Goal: Information Seeking & Learning: Obtain resource

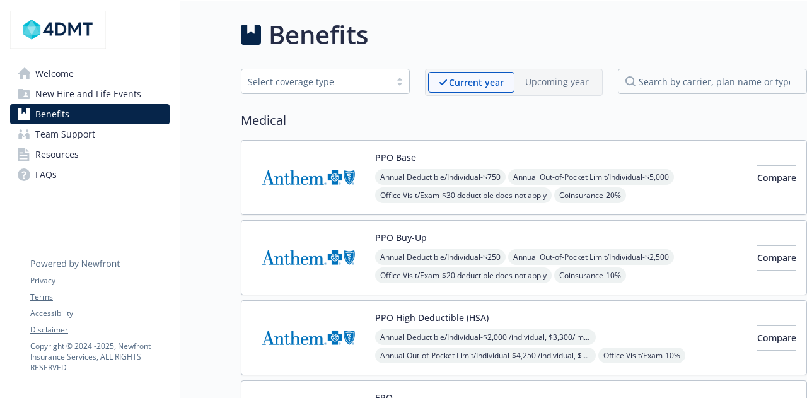
click at [367, 80] on div "Select coverage type" at bounding box center [316, 81] width 136 height 13
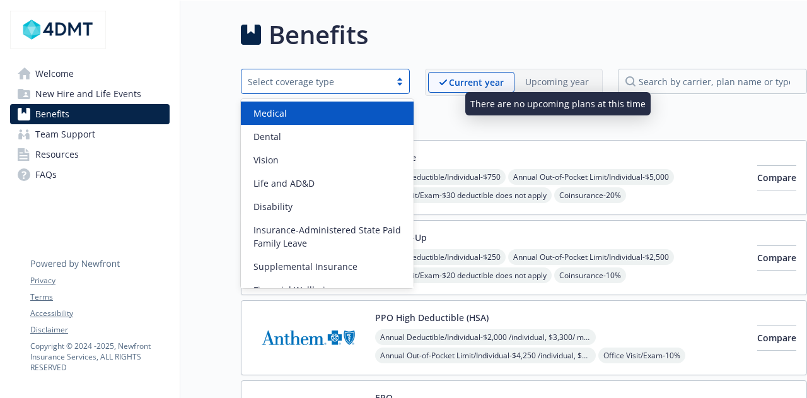
click at [579, 88] on div "Upcoming year" at bounding box center [556, 82] width 85 height 20
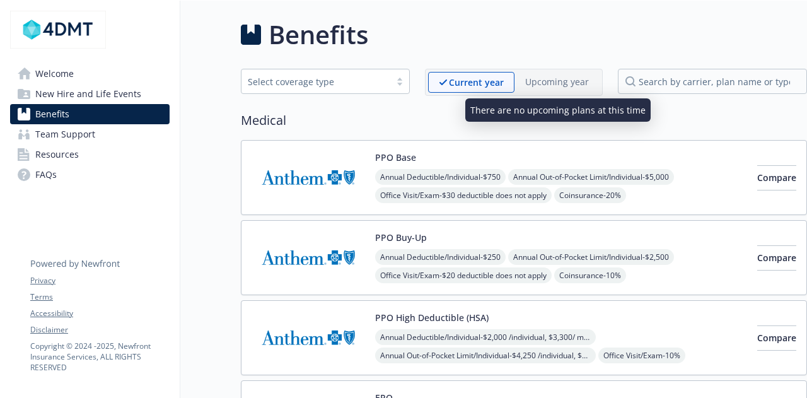
click at [545, 81] on p "Upcoming year" at bounding box center [557, 81] width 64 height 13
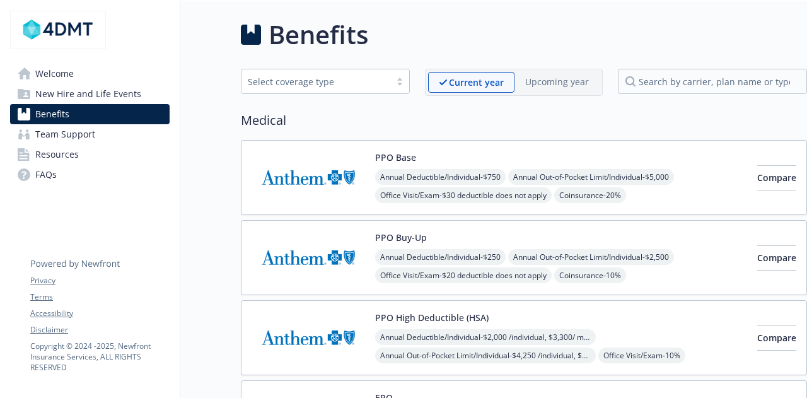
click at [371, 87] on div "Select coverage type" at bounding box center [316, 81] width 136 height 13
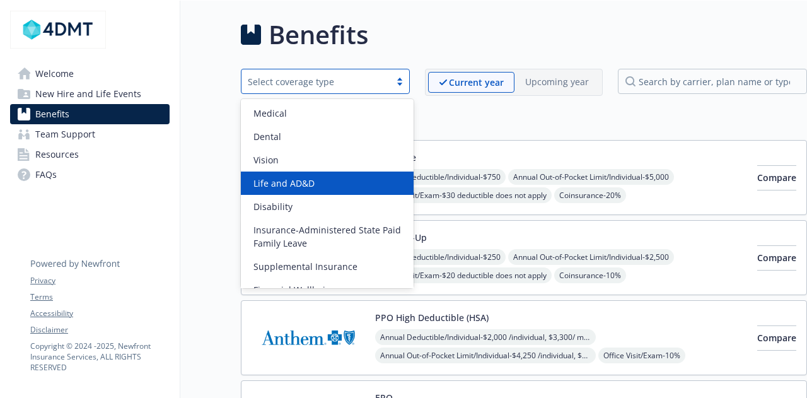
scroll to position [39, 0]
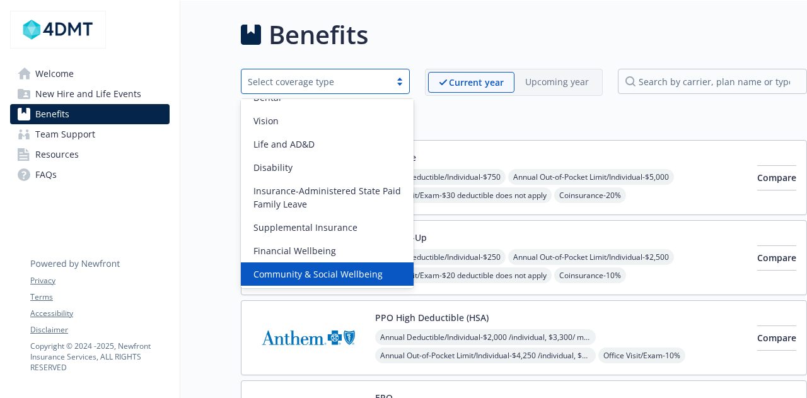
click at [362, 278] on span "Community & Social Wellbeing" at bounding box center [317, 273] width 129 height 13
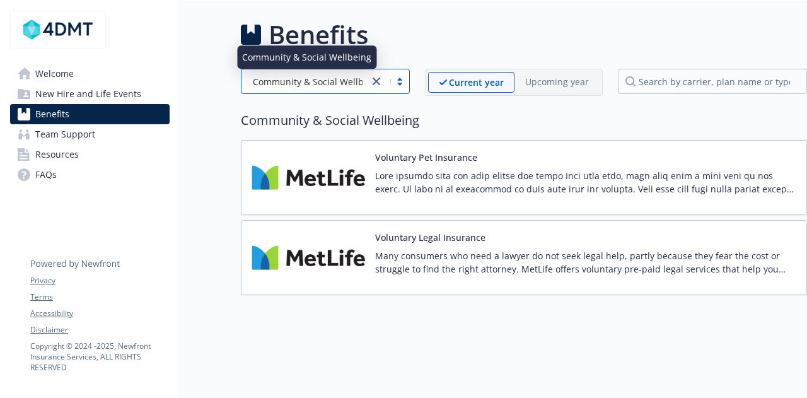
click at [322, 84] on span "Community & Social Wellbeing" at bounding box center [317, 81] width 129 height 13
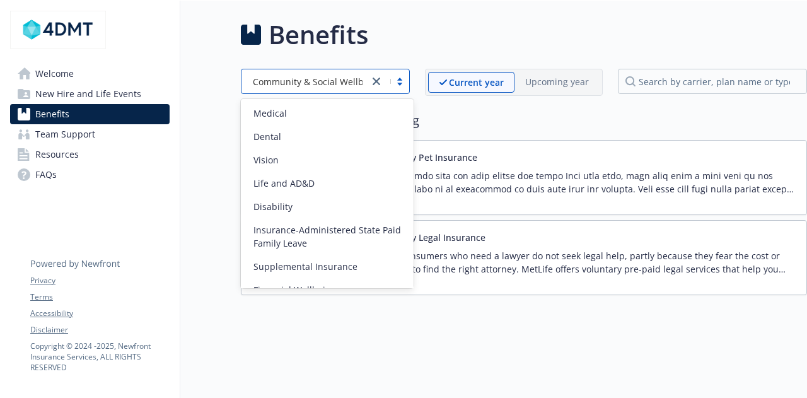
click at [97, 137] on link "Team Support" at bounding box center [89, 134] width 159 height 20
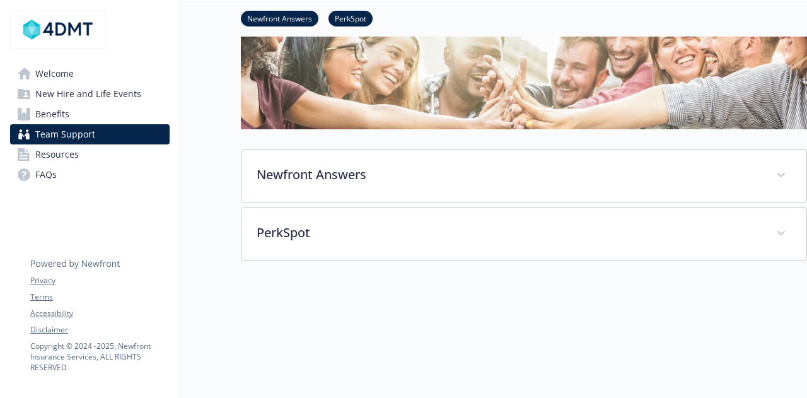
scroll to position [212, 0]
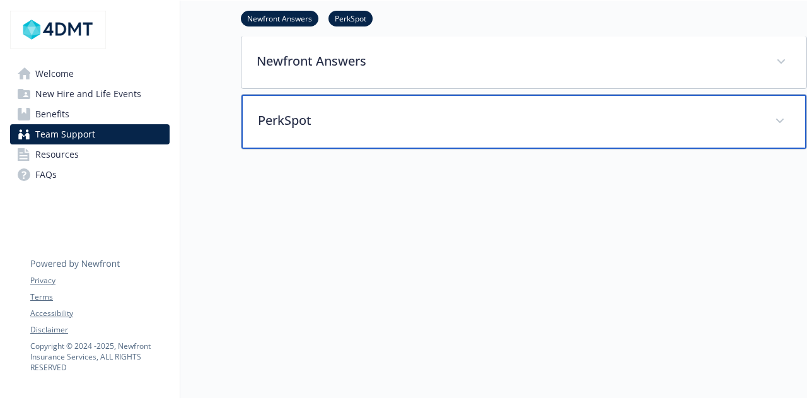
click at [359, 121] on p "PerkSpot" at bounding box center [509, 120] width 502 height 19
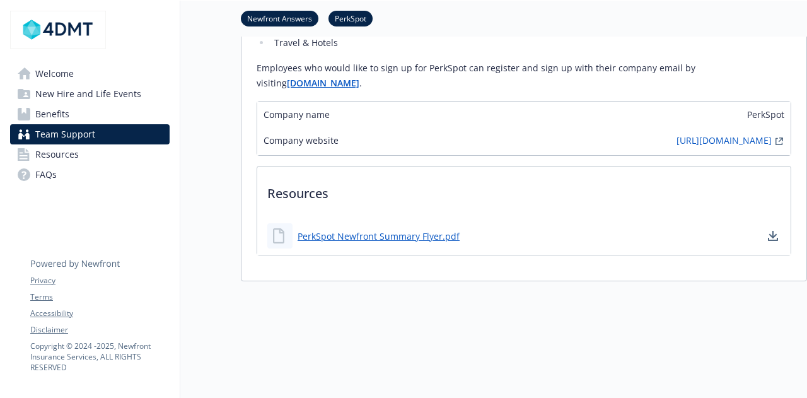
scroll to position [528, 0]
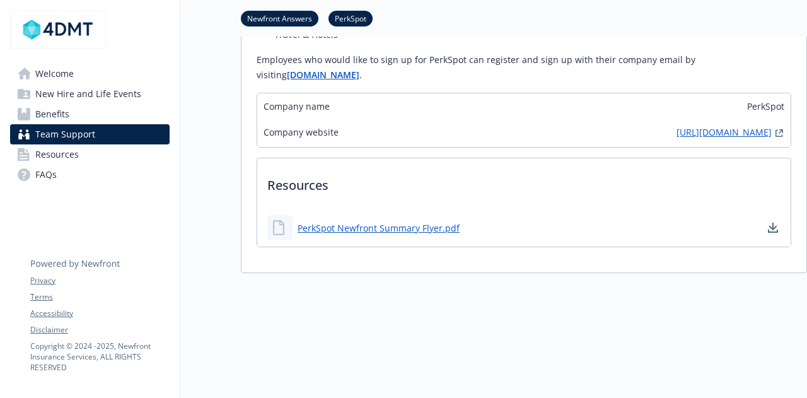
click at [739, 135] on link "[URL][DOMAIN_NAME]" at bounding box center [723, 132] width 95 height 15
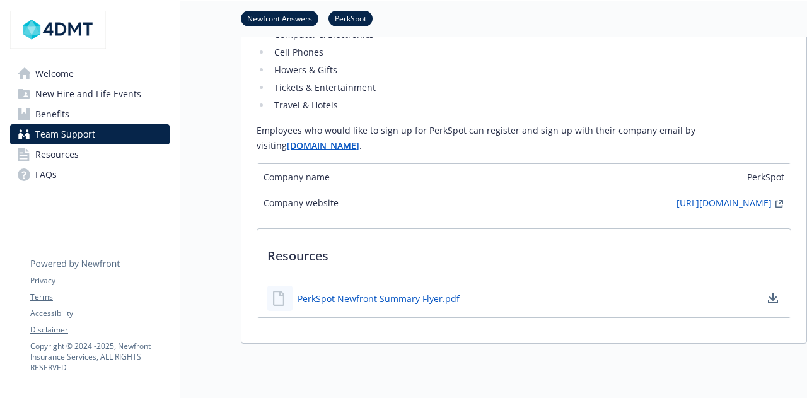
scroll to position [402, 0]
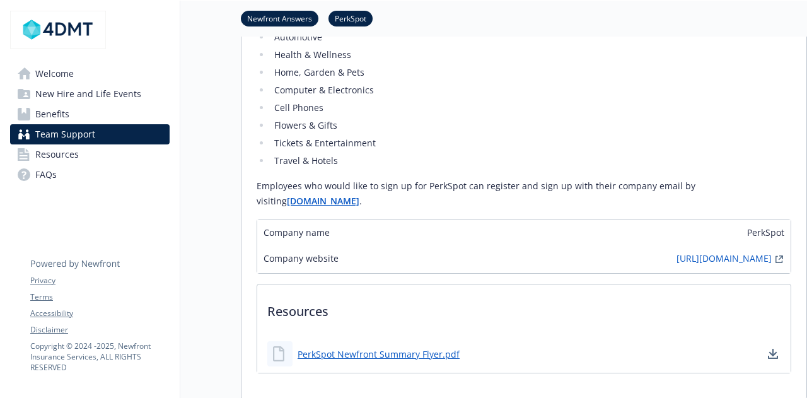
click at [289, 200] on strong "[DOMAIN_NAME]" at bounding box center [323, 201] width 72 height 12
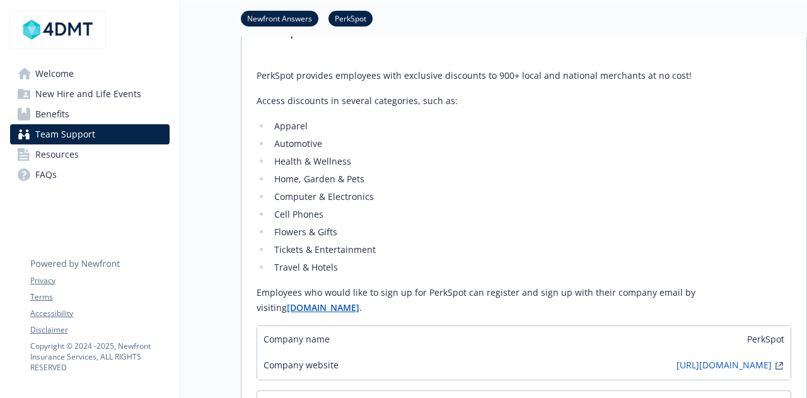
scroll to position [275, 0]
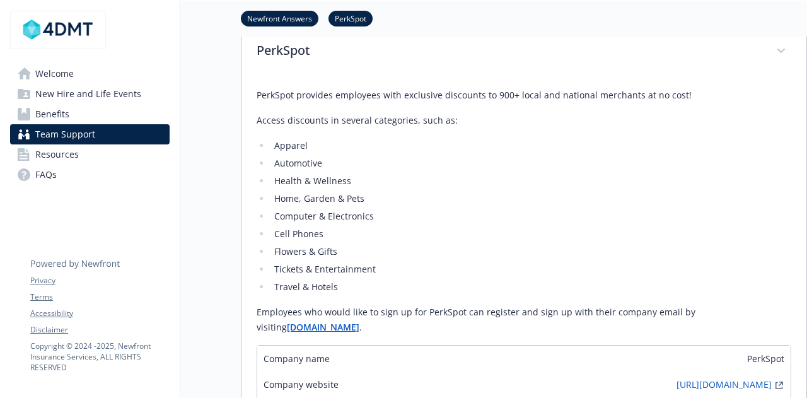
click at [306, 330] on strong "[DOMAIN_NAME]" at bounding box center [323, 327] width 72 height 12
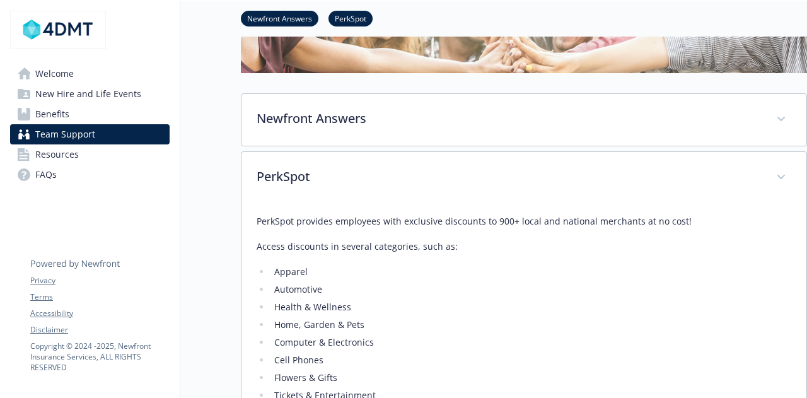
click at [489, 120] on div "Newfront Answers Newfront Answers gives you and your enrolled dependents access…" at bounding box center [524, 372] width 566 height 558
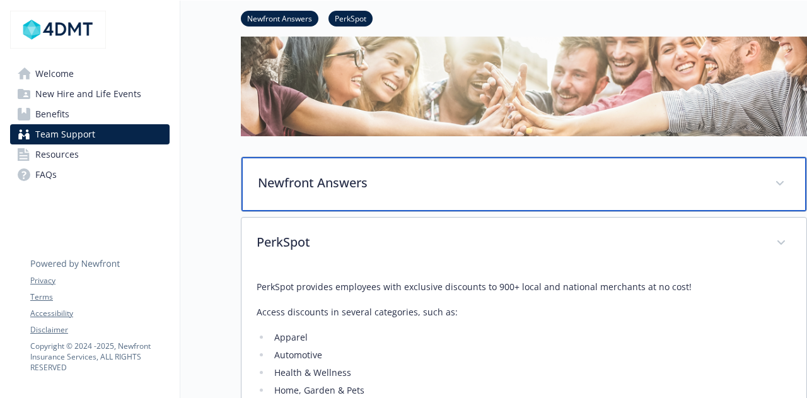
click at [340, 202] on div "Newfront Answers" at bounding box center [523, 184] width 565 height 54
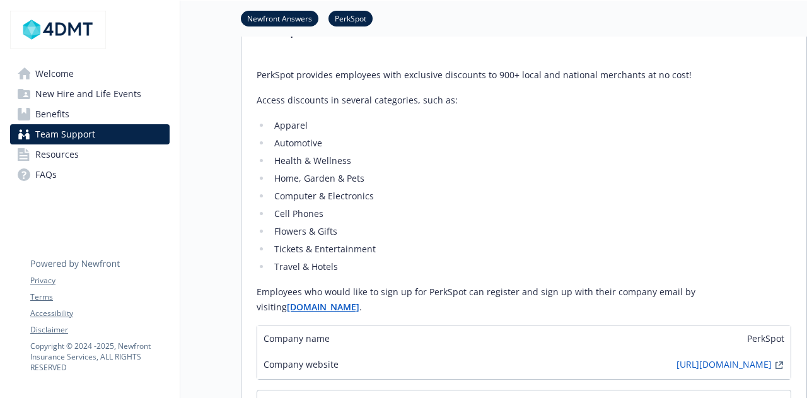
scroll to position [780, 0]
